Goal: Find specific page/section: Find specific page/section

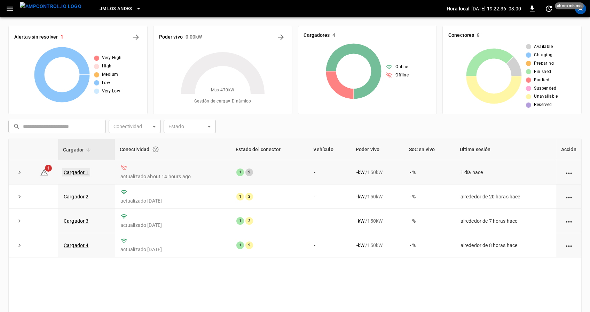
click at [72, 170] on link "Cargador 1" at bounding box center [76, 172] width 28 height 8
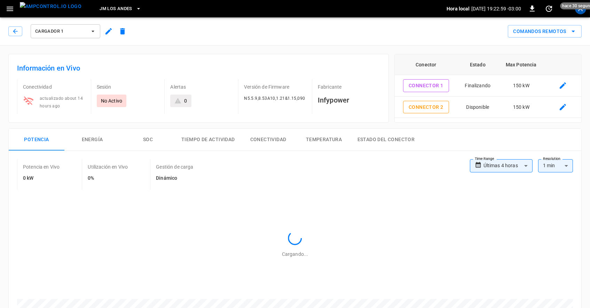
click at [22, 29] on div "Cargador 1" at bounding box center [68, 31] width 121 height 17
click at [19, 31] on button "button" at bounding box center [15, 31] width 14 height 10
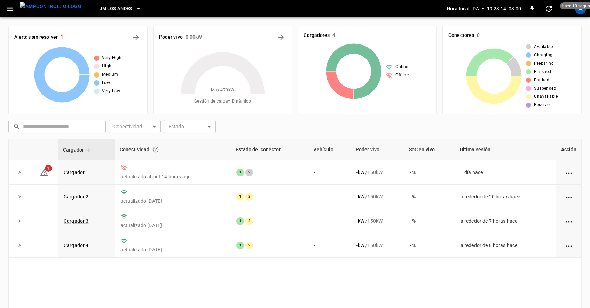
click at [584, 13] on div "A" at bounding box center [580, 8] width 13 height 13
click at [580, 10] on div "A" at bounding box center [580, 8] width 11 height 11
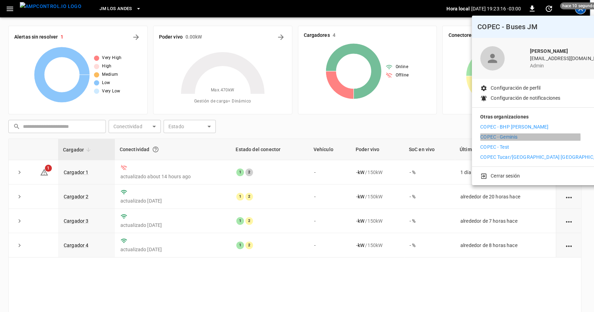
click at [512, 138] on p "COPEC - Geminis" at bounding box center [498, 137] width 37 height 7
